Goal: Task Accomplishment & Management: Use online tool/utility

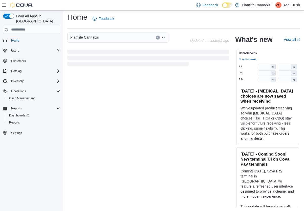
scroll to position [108, 0]
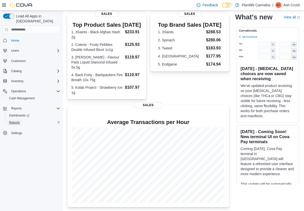
click at [13, 121] on span "Reports" at bounding box center [14, 123] width 11 height 4
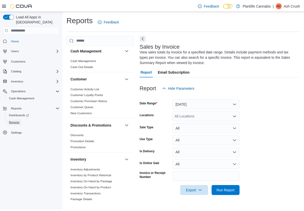
scroll to position [2, 0]
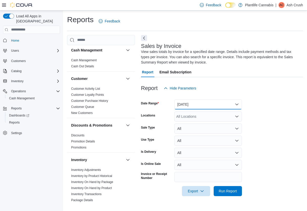
click at [192, 106] on button "Yesterday" at bounding box center [209, 105] width 68 height 10
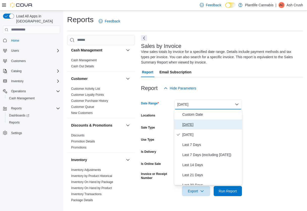
click at [189, 124] on span "Today" at bounding box center [212, 125] width 58 height 6
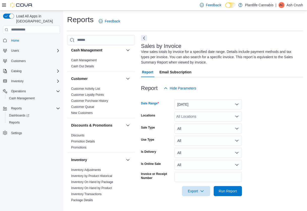
click at [195, 116] on div "All Locations" at bounding box center [209, 117] width 68 height 10
type input "**"
click at [211, 123] on div "Emerald Hills" at bounding box center [209, 125] width 62 height 5
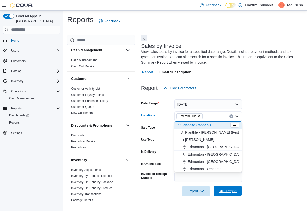
click at [231, 191] on span "Run Report" at bounding box center [228, 191] width 18 height 5
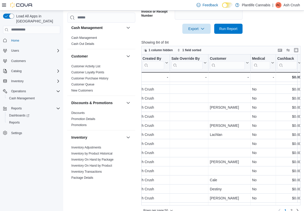
scroll to position [252, 708]
